Goal: Information Seeking & Learning: Learn about a topic

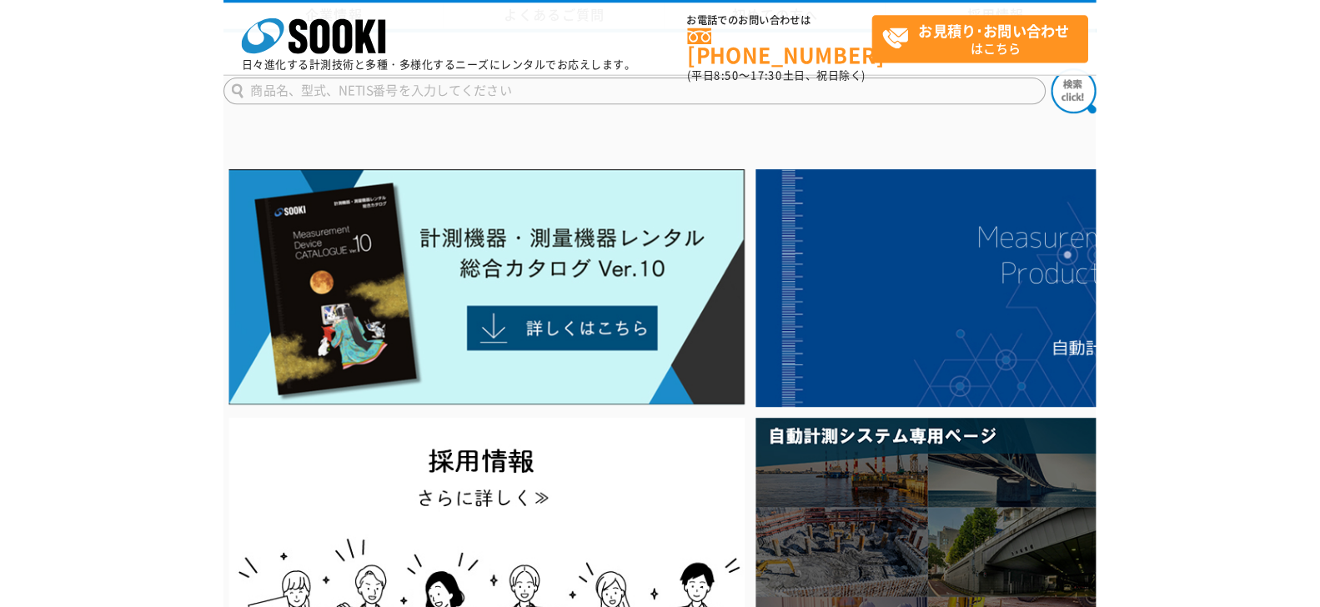
scroll to position [3056, 0]
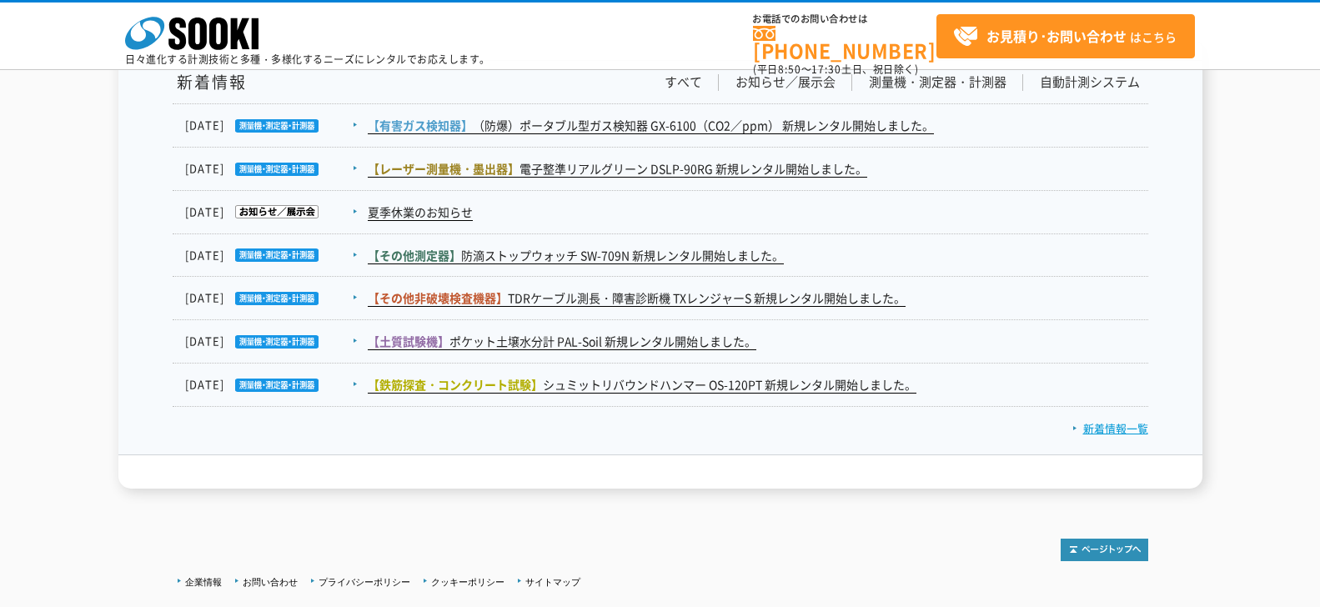
click at [807, 422] on link "新着情報一覧" at bounding box center [1110, 428] width 76 height 16
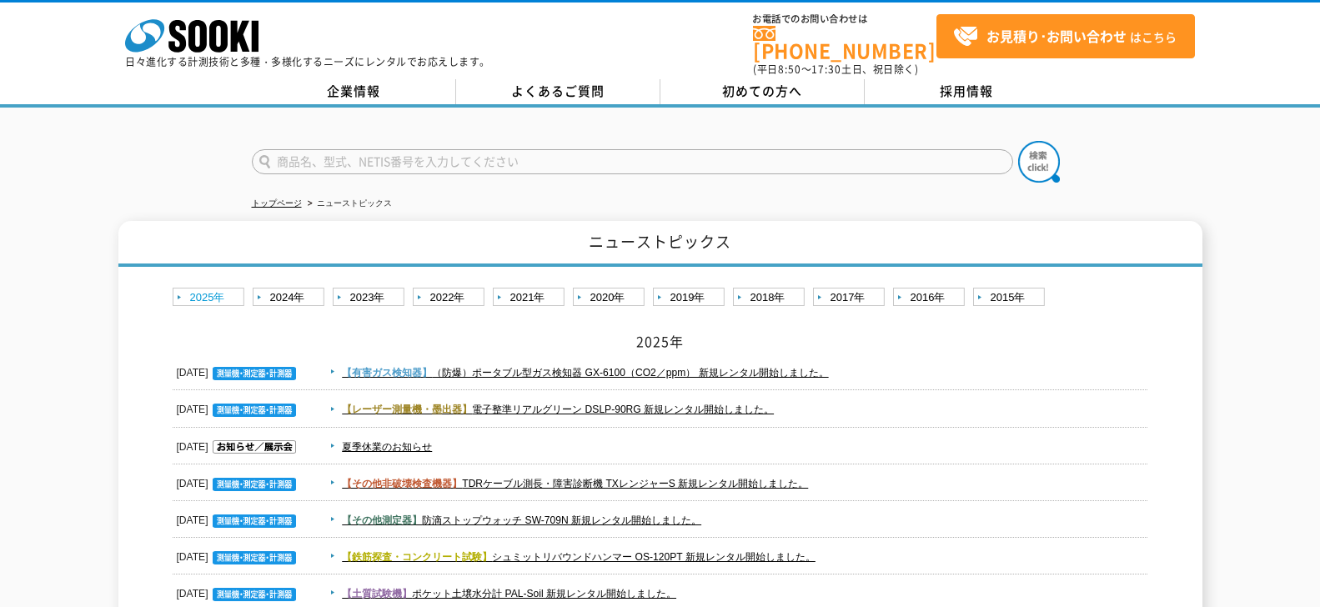
click at [205, 289] on link "2025年" at bounding box center [211, 298] width 76 height 21
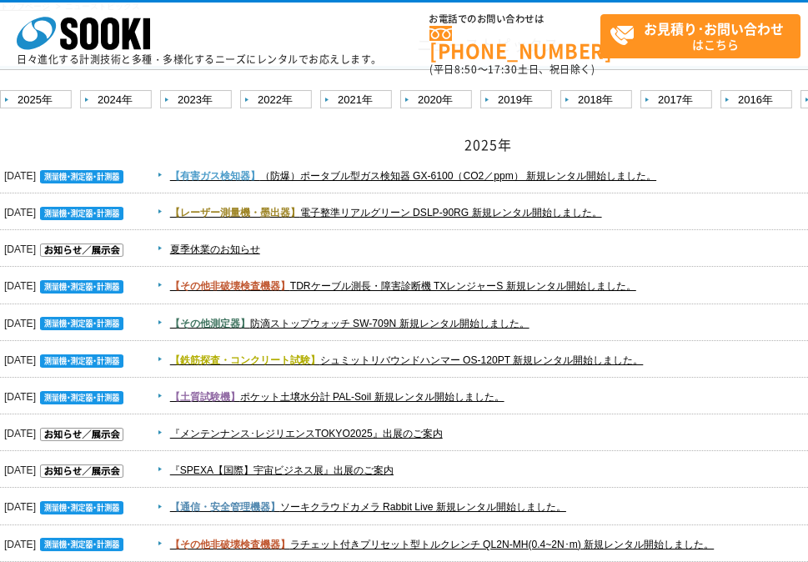
scroll to position [240, 0]
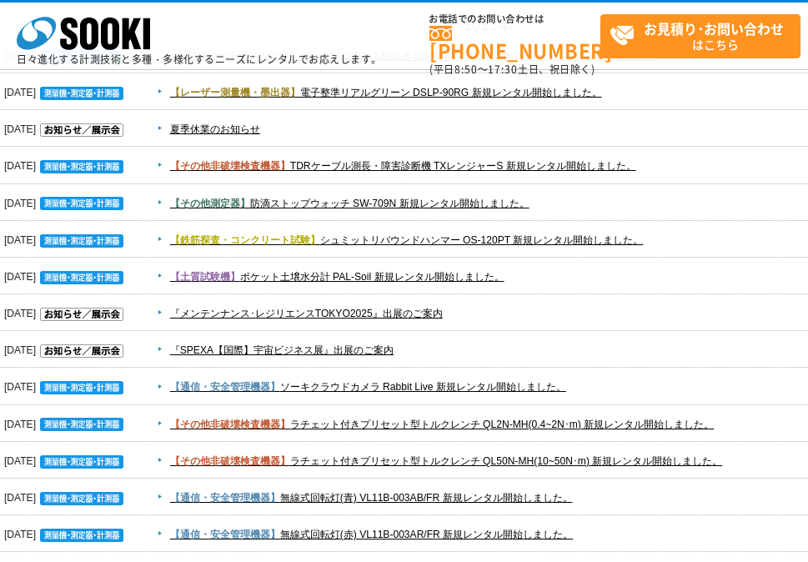
click at [746, 133] on span "夏季休業のお知らせ" at bounding box center [564, 129] width 824 height 20
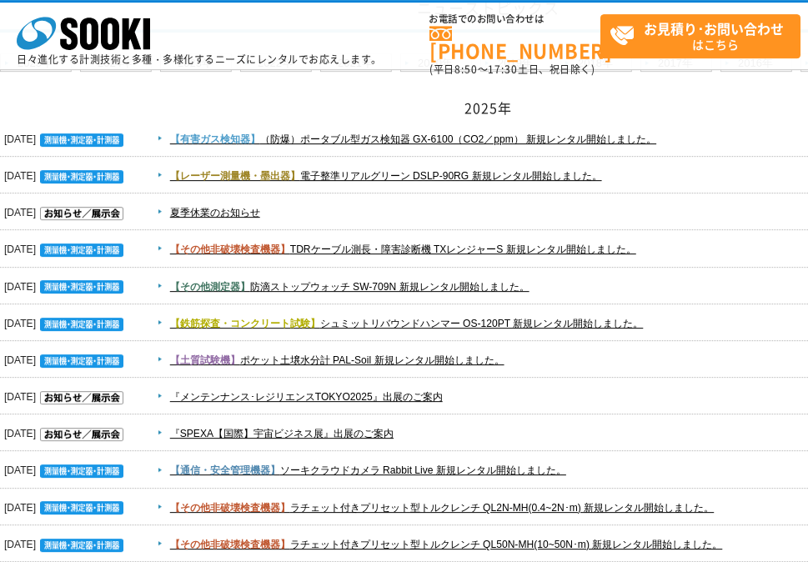
scroll to position [120, 0]
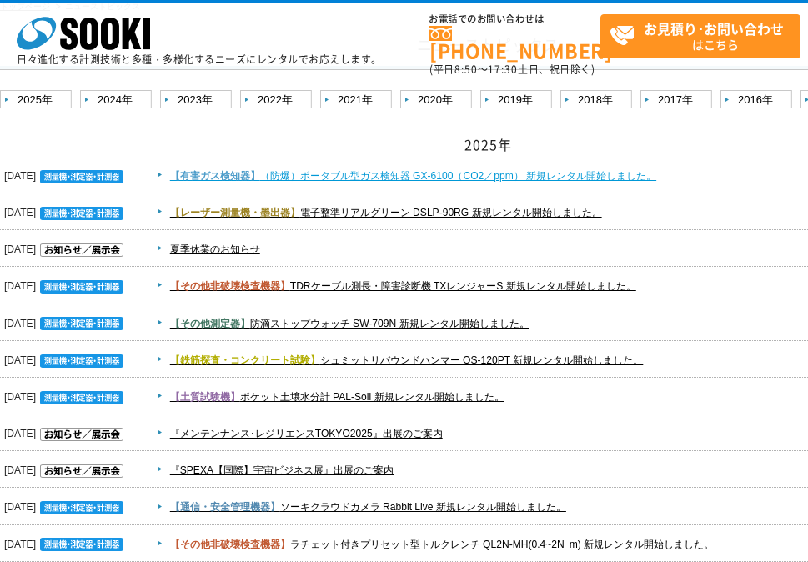
click at [532, 173] on link "【有害ガス検知器】 （防爆）ポータブル型ガス検知器 GX-6100（CO2／ppm） 新規レンタル開始しました。" at bounding box center [413, 176] width 486 height 12
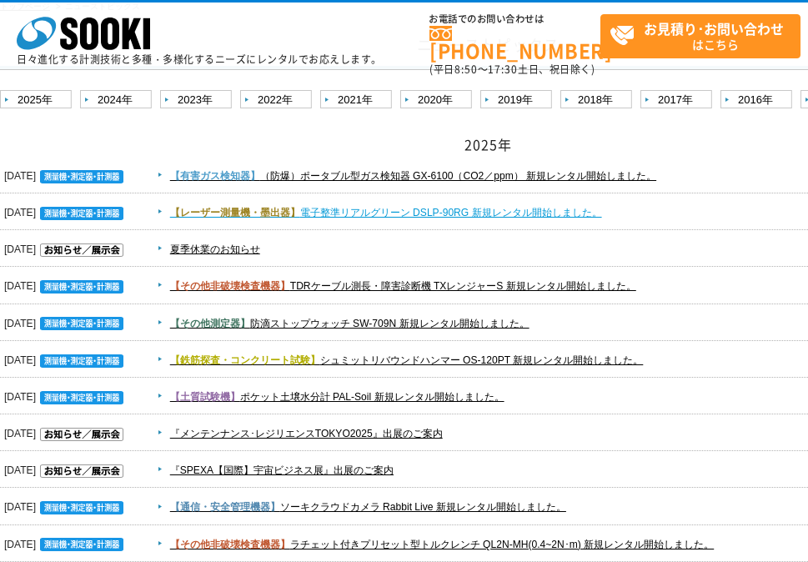
click at [354, 212] on link "【レーザー測量機・墨出器】 電子整準リアルグリーン DSLP-90RG 新規レンタル開始しました。" at bounding box center [386, 213] width 432 height 12
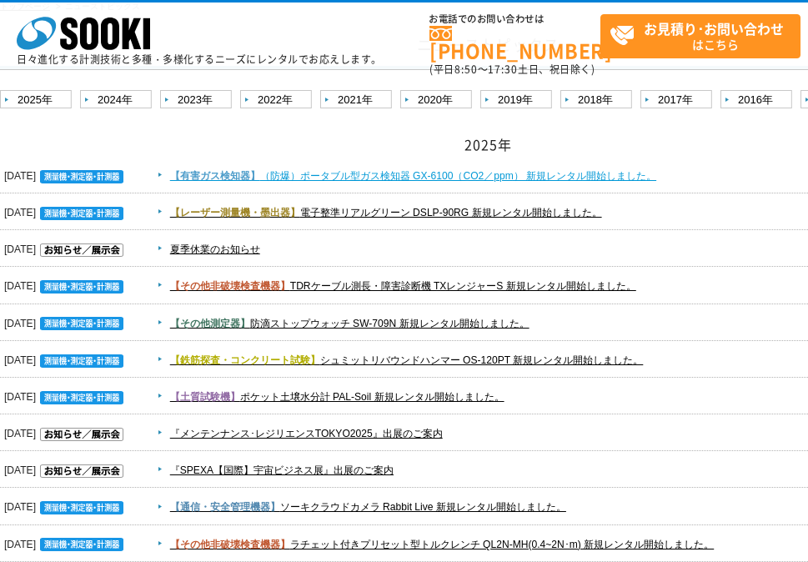
click at [376, 170] on link "【有害ガス検知器】 （防爆）ポータブル型ガス検知器 GX-6100（CO2／ppm） 新規レンタル開始しました。" at bounding box center [413, 176] width 486 height 12
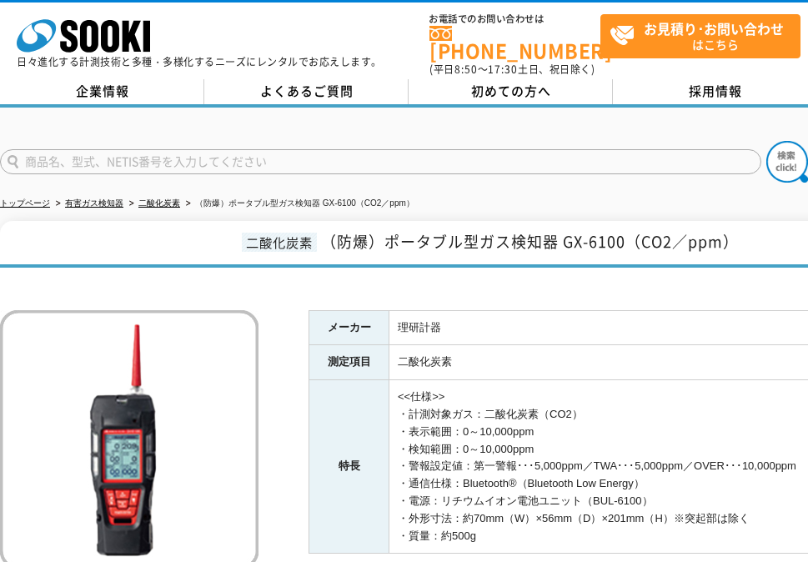
click at [400, 232] on span "（防爆）ポータブル型ガス検知器 GX-6100（CO2／ppm）" at bounding box center [530, 241] width 418 height 23
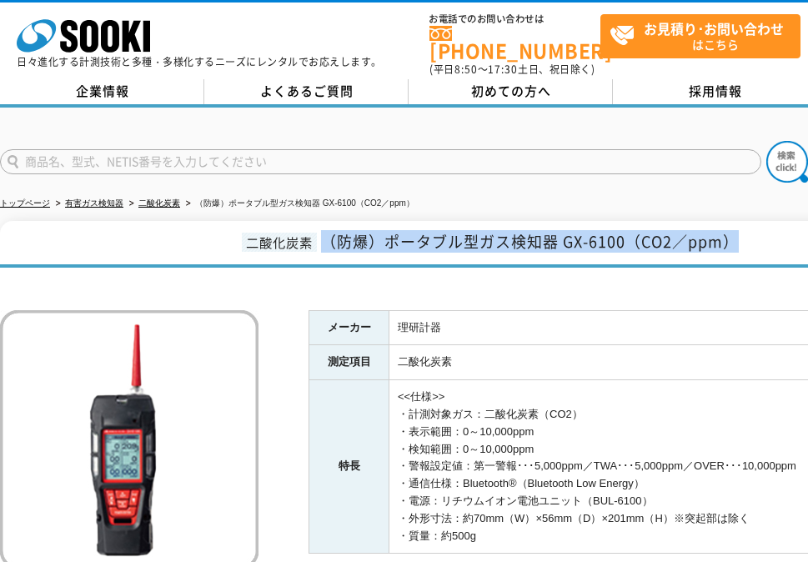
drag, startPoint x: 326, startPoint y: 234, endPoint x: 773, endPoint y: 250, distance: 447.3
click at [773, 250] on h1 "二酸化炭素 （防爆）ポータブル型ガス検知器 GX-6100（CO2／ppm）" at bounding box center [488, 244] width 976 height 47
copy span "（防爆）ポータブル型ガス検知器 GX-6100（CO2／ppm）"
click at [636, 291] on div "メーカー 理研計器 測定項目 二酸化炭素 特長 <<仕様>> ・計測対象ガス：二酸化炭素（CO2） ・表示範囲：0～10,000ppm ・検知範囲：0～10,…" at bounding box center [488, 472] width 976 height 393
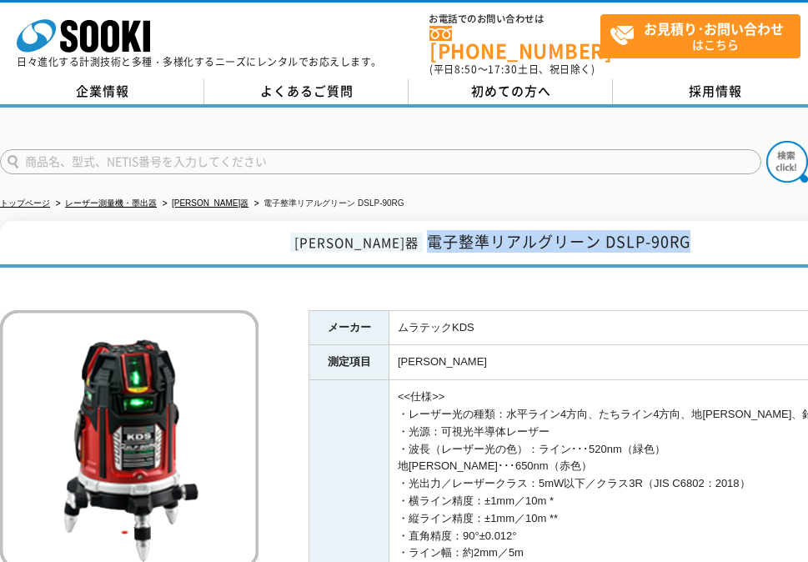
drag, startPoint x: 384, startPoint y: 235, endPoint x: 655, endPoint y: 226, distance: 271.2
click at [655, 226] on h1 "[PERSON_NAME]器 電子整準リアルグリーン DSLP-90RG" at bounding box center [488, 244] width 976 height 47
copy span "電子整準リアルグリーン DSLP-90RG"
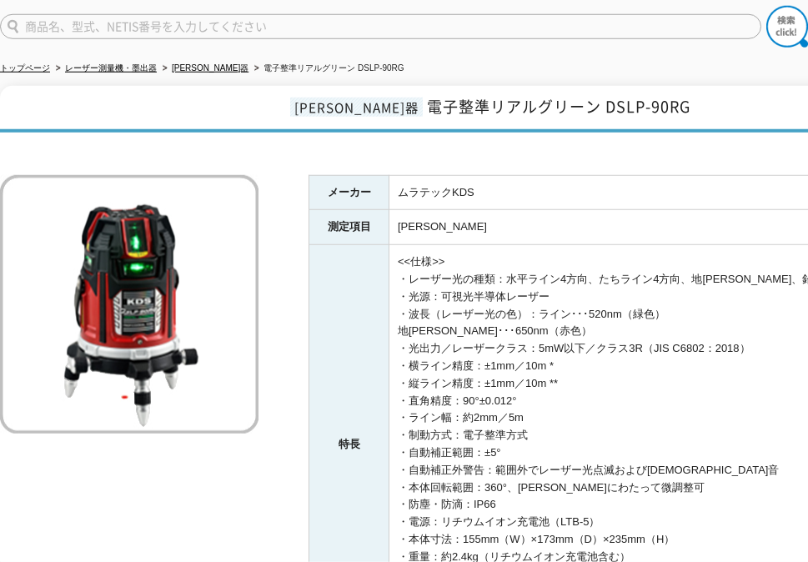
scroll to position [240, 0]
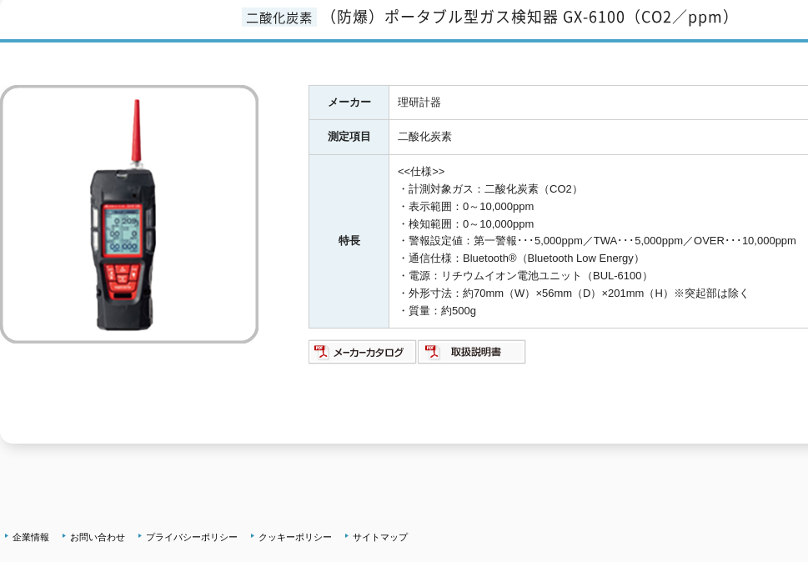
scroll to position [240, 0]
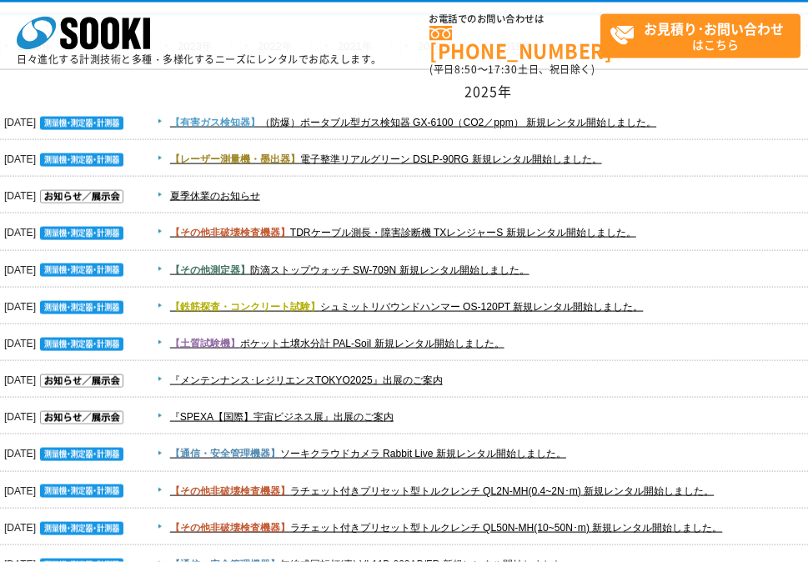
scroll to position [120, 0]
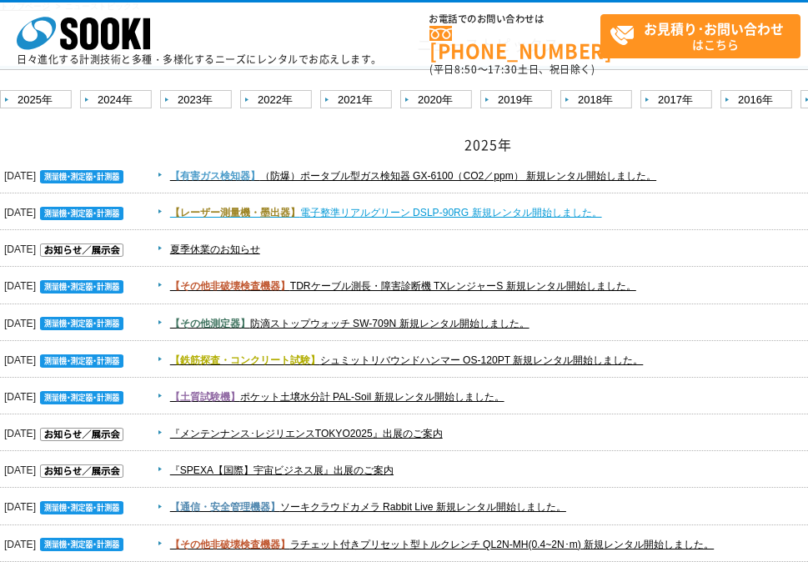
click at [363, 208] on link "【レーザー測量機・墨出器】 電子整準リアルグリーン DSLP-90RG 新規レンタル開始しました。" at bounding box center [386, 213] width 432 height 12
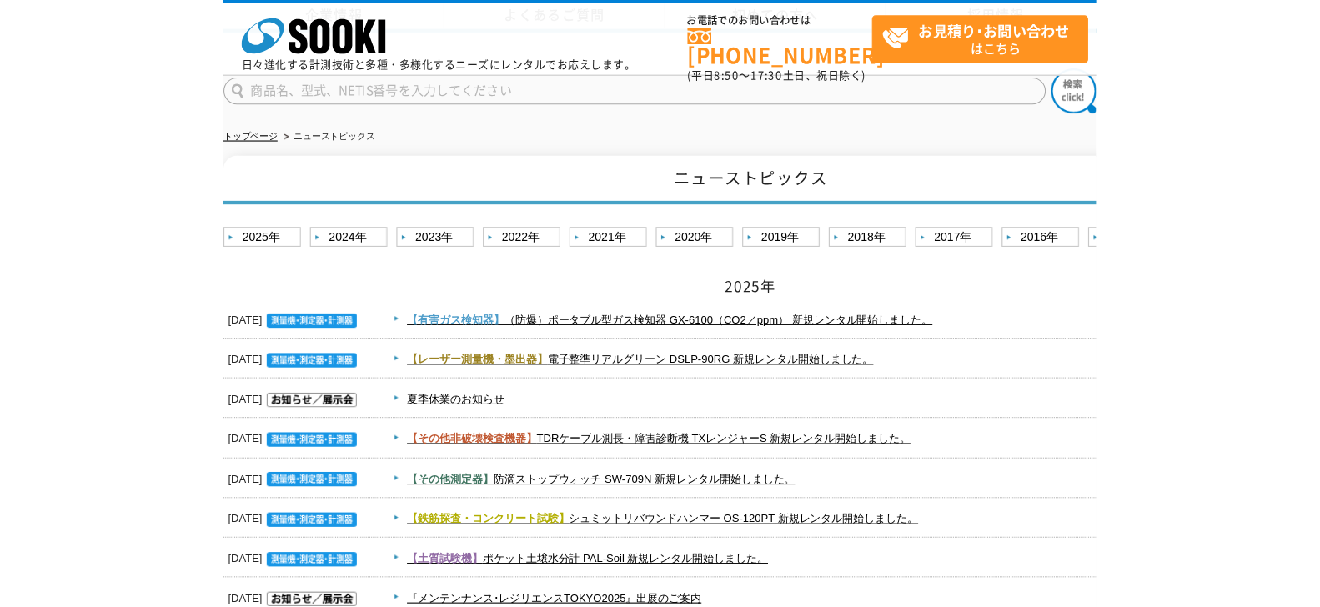
scroll to position [120, 0]
